Goal: Task Accomplishment & Management: Manage account settings

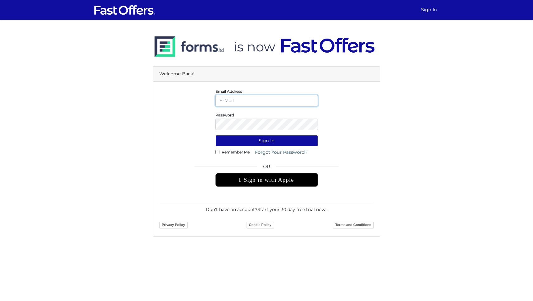
type input "[PERSON_NAME][EMAIL_ADDRESS][DOMAIN_NAME]"
click at [267, 141] on button "Sign In" at bounding box center [266, 141] width 103 height 12
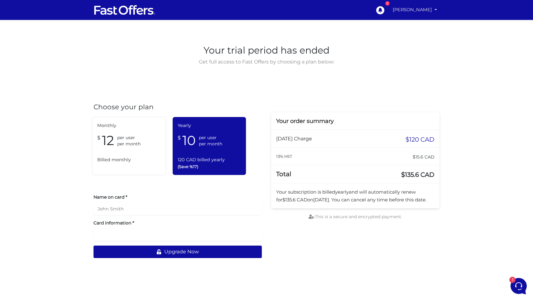
click at [421, 11] on link "[PERSON_NAME]" at bounding box center [414, 10] width 49 height 12
click at [414, 22] on link "My Offers" at bounding box center [414, 24] width 49 height 10
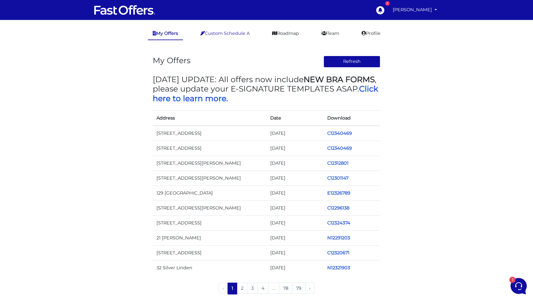
click at [239, 34] on link "Custom Schedule A" at bounding box center [224, 33] width 59 height 12
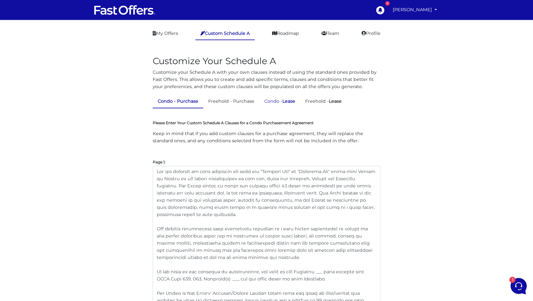
click at [288, 101] on strong "Lease" at bounding box center [288, 101] width 13 height 6
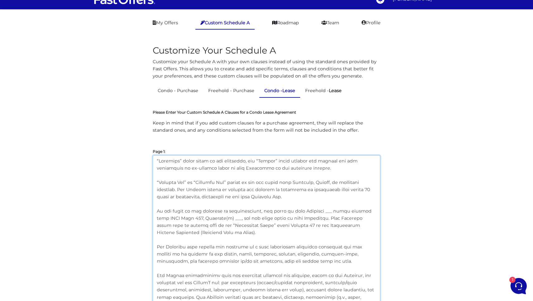
drag, startPoint x: 296, startPoint y: 197, endPoint x: 149, endPoint y: 179, distance: 148.2
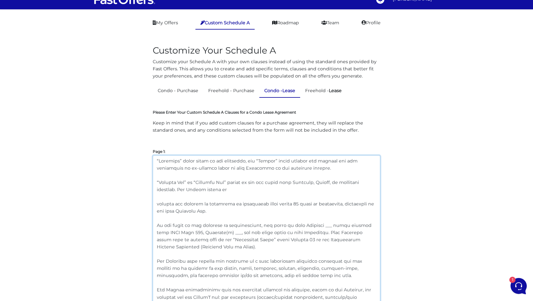
paste textarea "to issue and provide proof of"
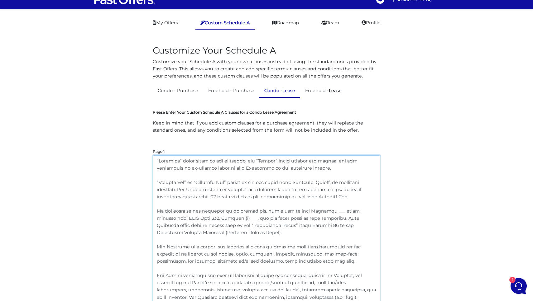
drag, startPoint x: 334, startPoint y: 198, endPoint x: 149, endPoint y: 180, distance: 185.6
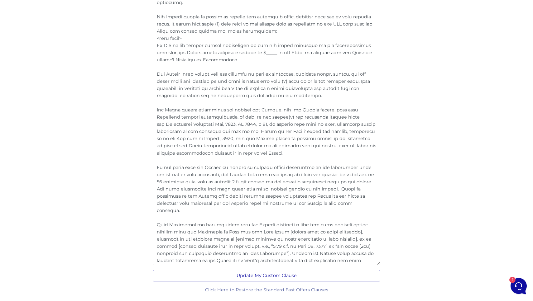
scroll to position [1219, 0]
type textarea "“Landlord” shall refer to all landlords, and “Tenant” shall include all tenants…"
click at [271, 281] on button "Update My Custom Clause" at bounding box center [267, 277] width 228 height 12
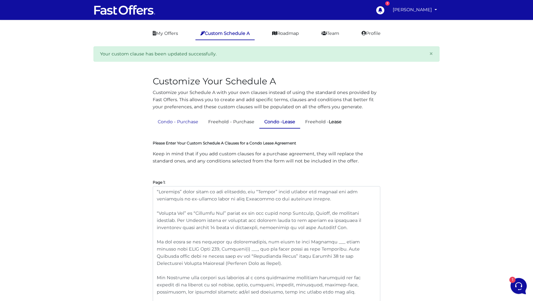
click at [186, 121] on link "Condo - Purchase" at bounding box center [178, 122] width 50 height 12
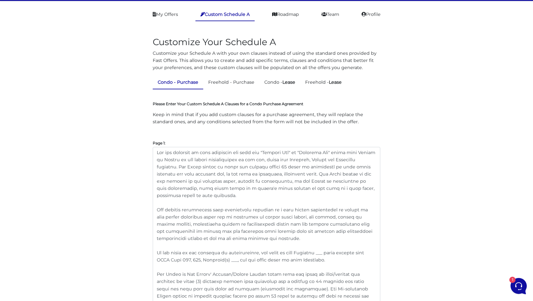
scroll to position [27, 0]
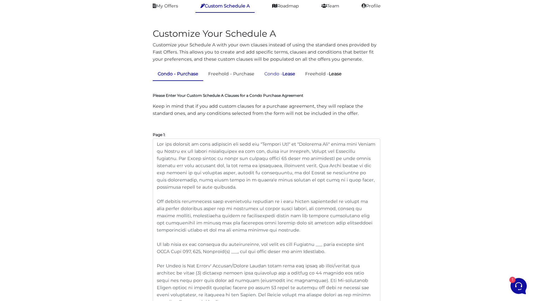
click at [288, 73] on strong "Lease" at bounding box center [288, 74] width 13 height 6
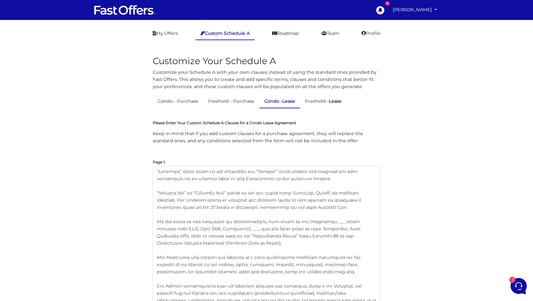
scroll to position [15, 0]
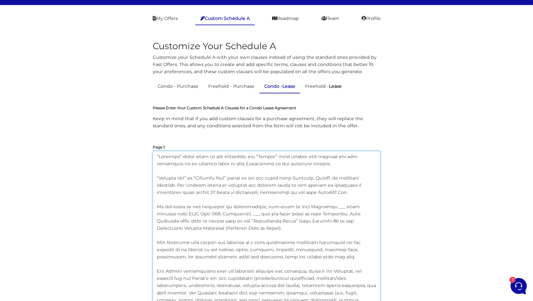
drag, startPoint x: 334, startPoint y: 193, endPoint x: 152, endPoint y: 179, distance: 182.6
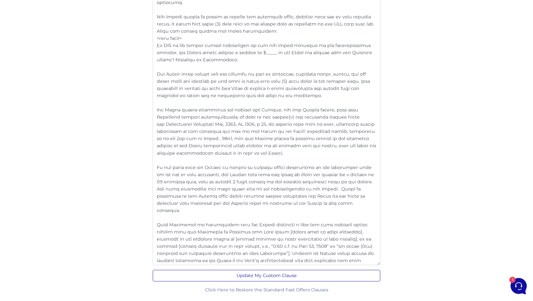
scroll to position [1219, 0]
click at [282, 276] on button "Update My Custom Clause" at bounding box center [267, 277] width 228 height 12
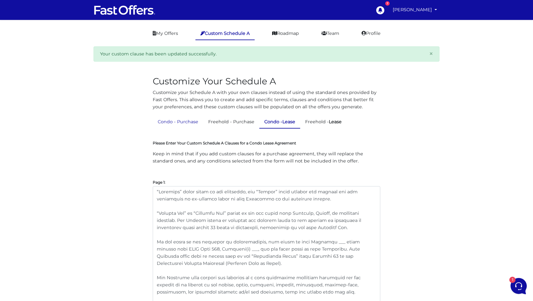
click at [181, 121] on link "Condo - Purchase" at bounding box center [178, 122] width 50 height 12
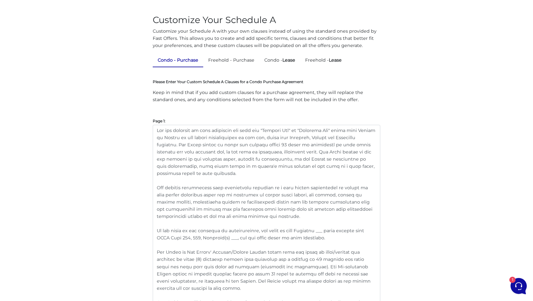
scroll to position [35, 0]
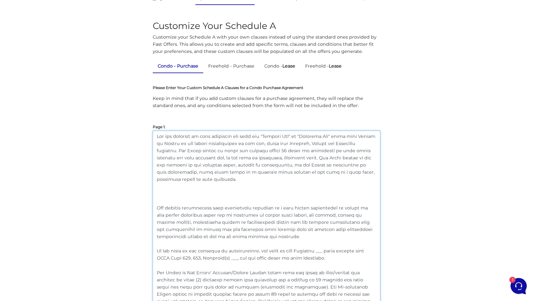
paste textarea "“Banking Day” or “Business Day” refers to any day other than Saturday, Sunday, …"
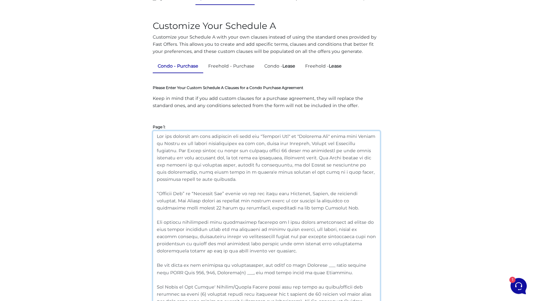
scroll to position [0, 0]
drag, startPoint x: 204, startPoint y: 200, endPoint x: 334, endPoint y: 208, distance: 131.1
drag, startPoint x: 225, startPoint y: 150, endPoint x: 330, endPoint y: 158, distance: 105.4
paste textarea "agrees to initiate and provide proof of the deposit in certified or guaranteed …"
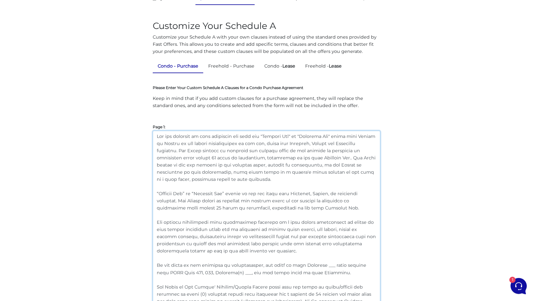
drag, startPoint x: 338, startPoint y: 208, endPoint x: 141, endPoint y: 197, distance: 197.3
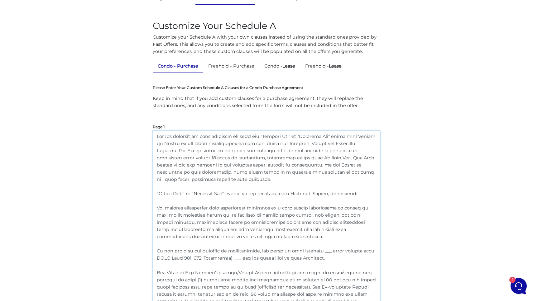
drag, startPoint x: 362, startPoint y: 194, endPoint x: 151, endPoint y: 195, distance: 211.0
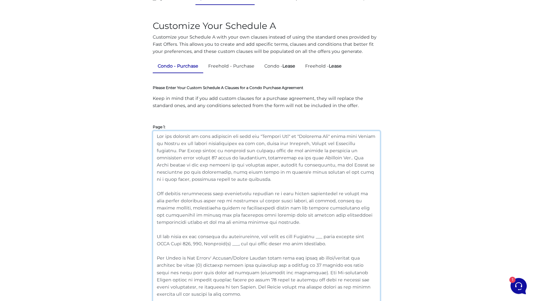
drag, startPoint x: 257, startPoint y: 181, endPoint x: 148, endPoint y: 134, distance: 118.8
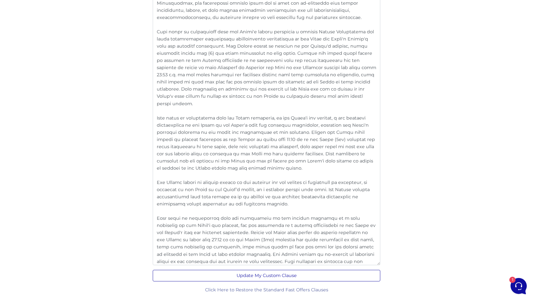
scroll to position [1035, 0]
type textarea "For all purposes of this agreement the term use "Banking Day" or "Business Day"…"
click at [273, 274] on button "Update My Custom Clause" at bounding box center [267, 277] width 228 height 12
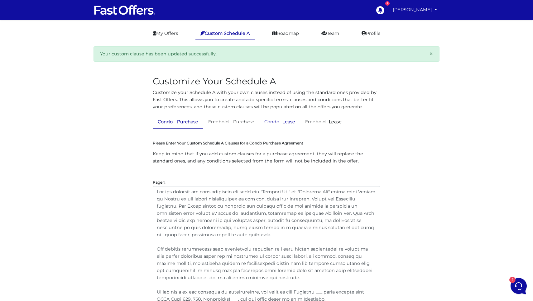
scroll to position [0, 0]
click at [285, 124] on link "Condo - Lease" at bounding box center [279, 122] width 41 height 12
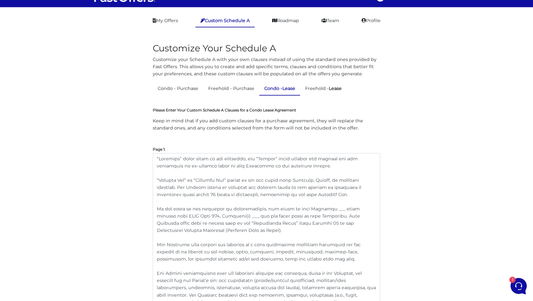
scroll to position [30, 0]
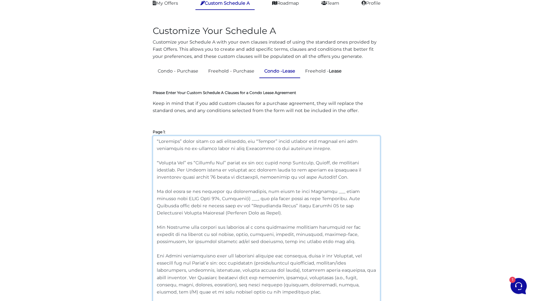
drag, startPoint x: 340, startPoint y: 179, endPoint x: 139, endPoint y: 162, distance: 202.3
click at [292, 163] on textarea at bounding box center [267, 299] width 228 height 326
drag, startPoint x: 305, startPoint y: 150, endPoint x: 124, endPoint y: 127, distance: 182.5
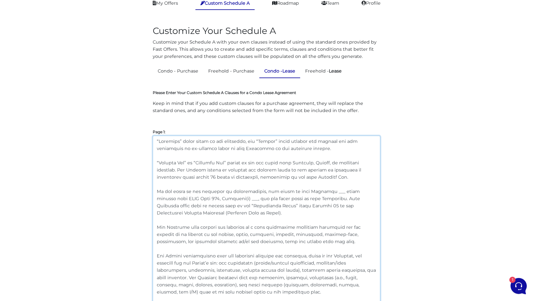
click at [292, 179] on textarea at bounding box center [267, 299] width 228 height 326
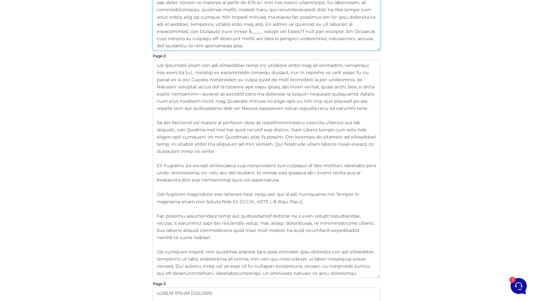
scroll to position [449, 0]
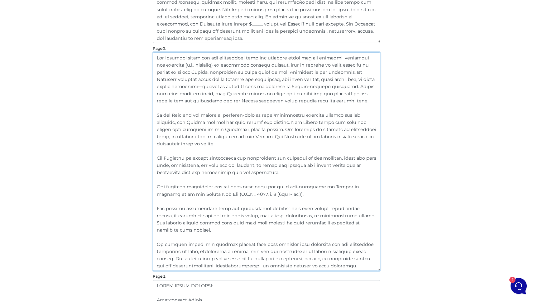
click at [263, 220] on textarea at bounding box center [267, 161] width 228 height 219
click at [187, 243] on textarea at bounding box center [267, 161] width 228 height 219
drag, startPoint x: 196, startPoint y: 244, endPoint x: 135, endPoint y: 243, distance: 61.1
paste textarea "this agreement"
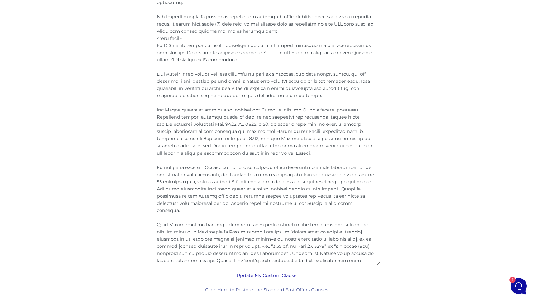
scroll to position [1227, 0]
type textarea "The Landlord shall pay all maintenance fees and property taxes for the premises…"
click at [283, 279] on button "Update My Custom Clause" at bounding box center [267, 277] width 228 height 12
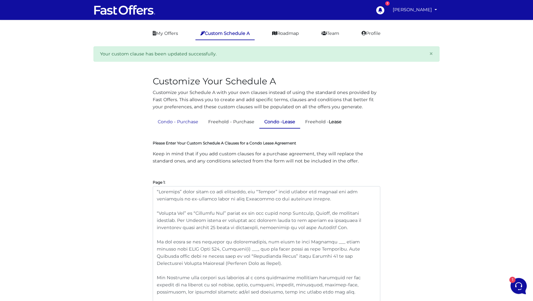
click at [185, 122] on link "Condo - Purchase" at bounding box center [178, 122] width 50 height 12
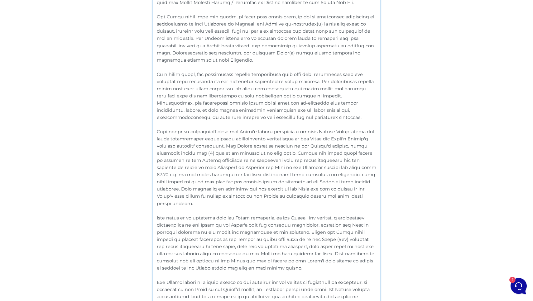
scroll to position [934, 0]
drag, startPoint x: 197, startPoint y: 66, endPoint x: 131, endPoint y: 63, distance: 65.8
paste textarea "By signing this agreement"
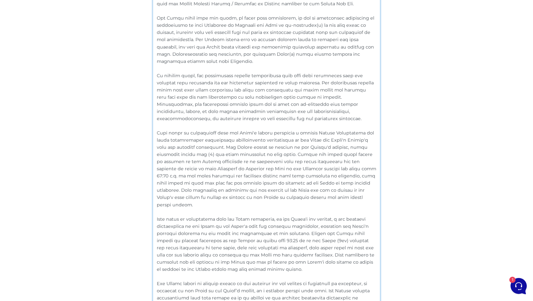
scroll to position [0, 0]
drag, startPoint x: 197, startPoint y: 67, endPoint x: 150, endPoint y: 67, distance: 46.8
paste textarea "this agreement"
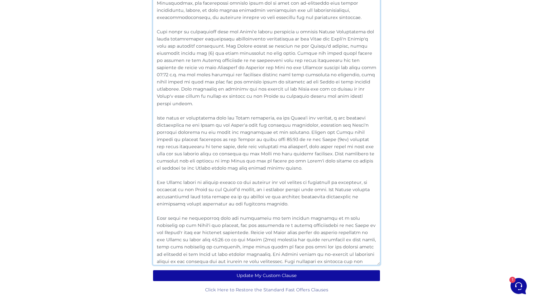
scroll to position [1035, 0]
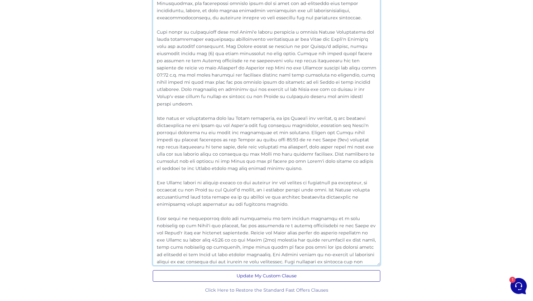
type textarea "The Seller agrees to have the property professionally cleaned (including steam …"
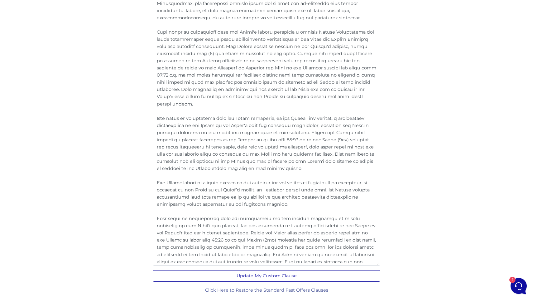
click at [317, 277] on button "Update My Custom Clause" at bounding box center [267, 277] width 228 height 12
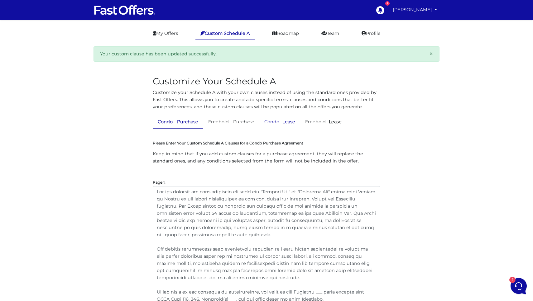
click at [275, 121] on link "Condo - Lease" at bounding box center [279, 122] width 41 height 12
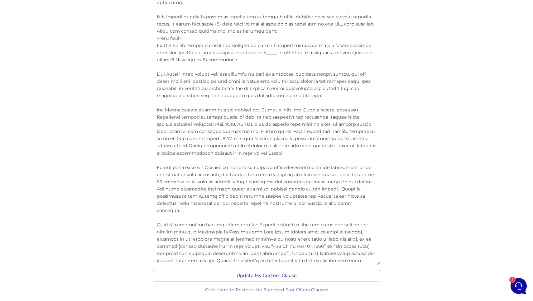
scroll to position [1227, 0]
click at [271, 277] on button "Update My Custom Clause" at bounding box center [267, 277] width 228 height 12
